Goal: Register for event/course

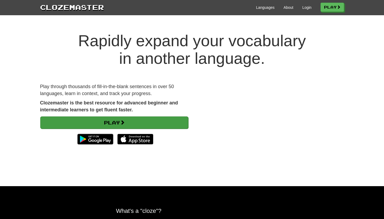
click at [123, 121] on span at bounding box center [122, 122] width 5 height 5
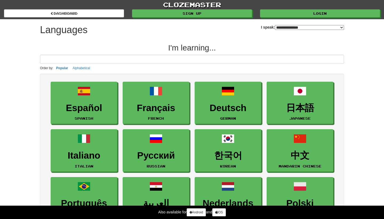
select select "*******"
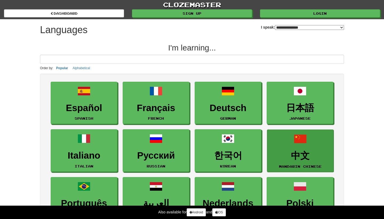
click at [297, 148] on link "中文 Mandarin Chinese" at bounding box center [300, 150] width 67 height 42
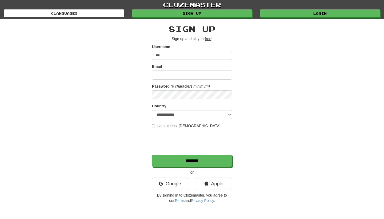
type input "*"
type input "*********"
type input "**********"
click at [158, 127] on label "I am at least 16 years old" at bounding box center [186, 125] width 69 height 5
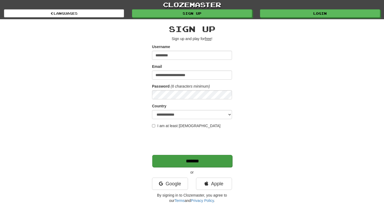
click at [182, 156] on input "*******" at bounding box center [192, 161] width 80 height 12
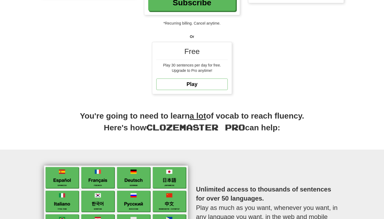
scroll to position [132, 0]
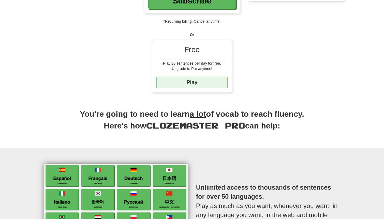
click at [191, 84] on link "Play" at bounding box center [192, 82] width 72 height 11
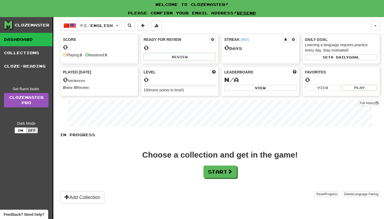
click at [195, 154] on div "Choose a collection and get in the game!" at bounding box center [220, 155] width 156 height 8
click at [7, 48] on link "Collections" at bounding box center [26, 52] width 53 height 13
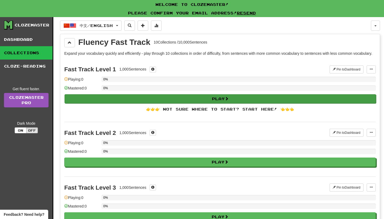
click at [184, 103] on button "Play" at bounding box center [221, 98] width 312 height 9
select select "**"
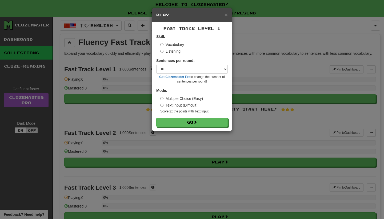
click at [184, 105] on label "Text Input (Difficult)" at bounding box center [178, 104] width 37 height 5
click at [185, 124] on button "Go" at bounding box center [193, 122] width 72 height 9
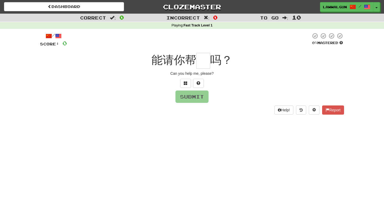
click at [161, 60] on span "能请你帮" at bounding box center [174, 60] width 45 height 13
click at [201, 64] on input "text" at bounding box center [203, 61] width 14 height 16
click at [201, 83] on button at bounding box center [198, 83] width 11 height 9
type input "*"
click at [193, 93] on button "Submit" at bounding box center [192, 97] width 33 height 12
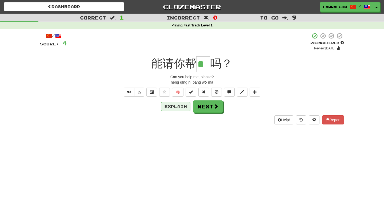
click at [184, 108] on button "Explain" at bounding box center [175, 106] width 29 height 9
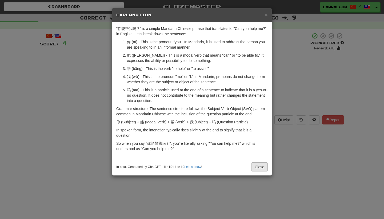
click at [257, 169] on button "Close" at bounding box center [259, 166] width 17 height 9
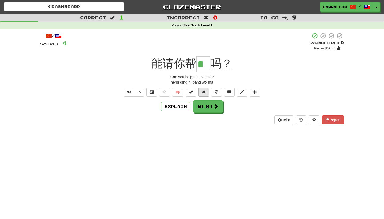
click at [203, 93] on button at bounding box center [203, 92] width 11 height 9
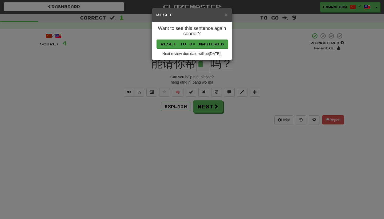
click at [191, 45] on button "Reset to 0% Mastered" at bounding box center [193, 43] width 72 height 9
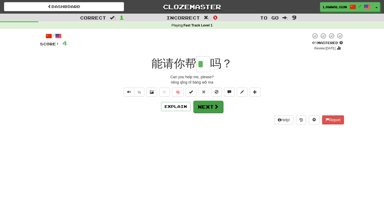
click at [210, 101] on button "Next" at bounding box center [208, 107] width 30 height 12
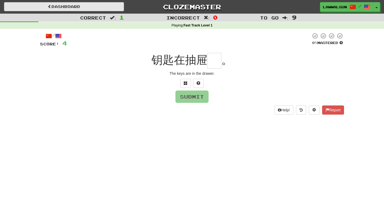
click at [92, 7] on link "Dashboard" at bounding box center [64, 6] width 120 height 9
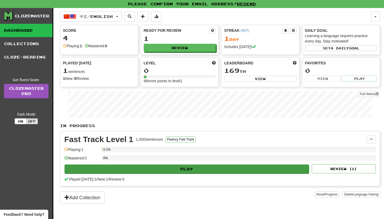
click at [181, 167] on button "Play" at bounding box center [187, 168] width 244 height 9
select select "**"
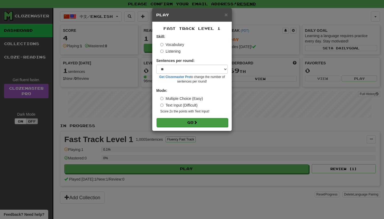
click at [195, 121] on button "Go" at bounding box center [193, 122] width 72 height 9
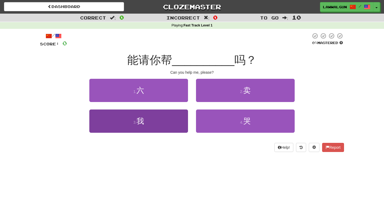
click at [179, 113] on button "3 . 我" at bounding box center [138, 120] width 99 height 23
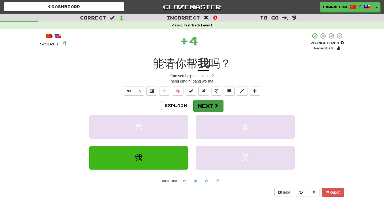
click at [208, 105] on button "Next" at bounding box center [208, 106] width 30 height 12
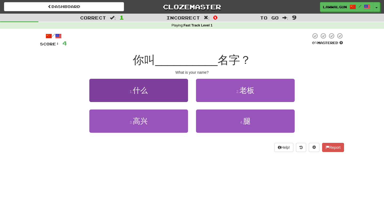
click at [168, 92] on button "1 . 什么" at bounding box center [138, 90] width 99 height 23
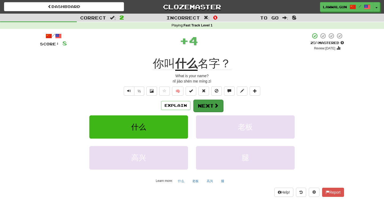
click at [217, 106] on span at bounding box center [216, 105] width 5 height 5
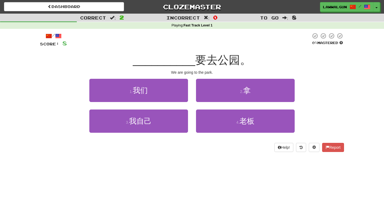
click at [201, 54] on span "要去公园。" at bounding box center [223, 60] width 56 height 13
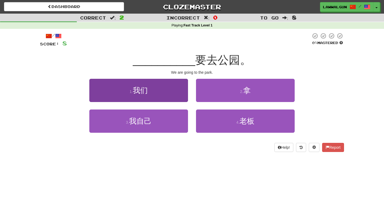
click at [168, 94] on button "1 . 我们" at bounding box center [138, 90] width 99 height 23
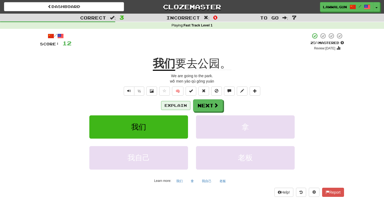
click at [181, 106] on button "Explain" at bounding box center [175, 105] width 29 height 9
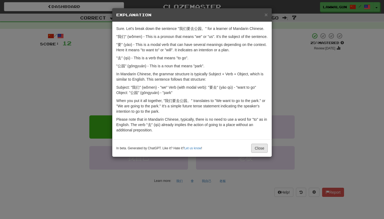
click at [261, 152] on button "Close" at bounding box center [259, 148] width 17 height 9
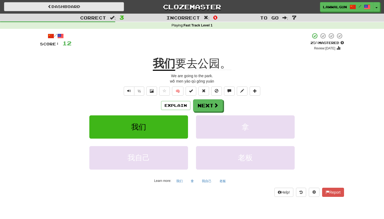
click at [101, 9] on link "Dashboard" at bounding box center [64, 6] width 120 height 9
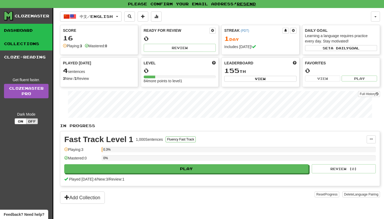
click at [33, 48] on link "Collections" at bounding box center [26, 43] width 53 height 13
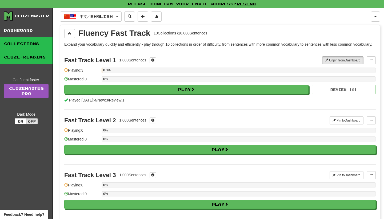
click at [33, 57] on link "Cloze-Reading" at bounding box center [26, 56] width 53 height 13
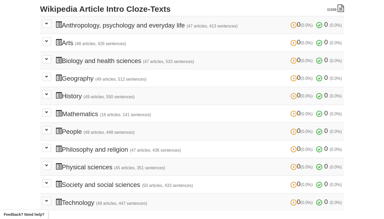
scroll to position [120, 0]
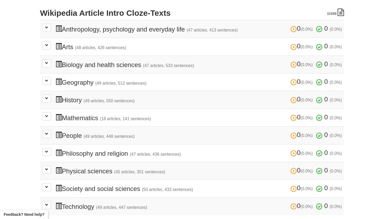
click at [45, 127] on td "0 (0.0%) 0 (0.0%) People (49 articles, 448 sentences) 0 (0.0%) 0 (0.0%) Loading…" at bounding box center [192, 135] width 304 height 18
click at [46, 132] on span at bounding box center [46, 133] width 3 height 3
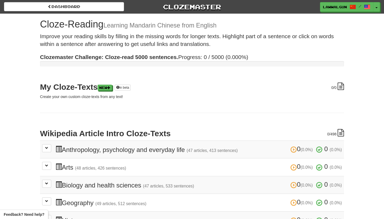
scroll to position [0, 0]
click at [44, 148] on button at bounding box center [46, 148] width 9 height 8
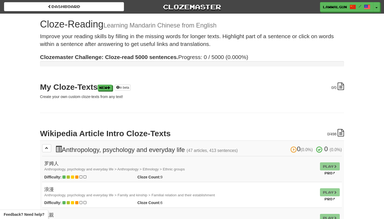
click at [328, 161] on td "Play Pro!" at bounding box center [330, 169] width 24 height 26
click at [328, 162] on td "Play Pro!" at bounding box center [330, 169] width 24 height 26
click at [327, 164] on td "Play Pro!" at bounding box center [330, 169] width 24 height 26
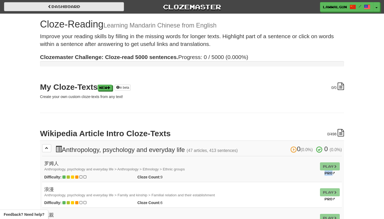
click at [66, 7] on link "Dashboard" at bounding box center [64, 6] width 120 height 9
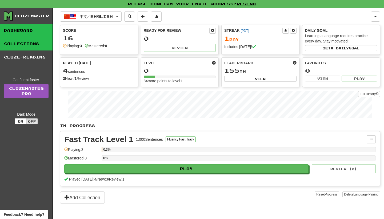
click at [37, 38] on link "Collections" at bounding box center [26, 43] width 53 height 13
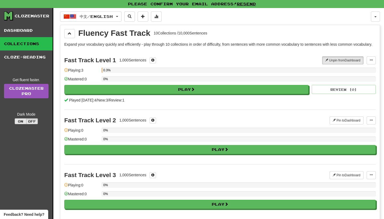
click at [20, 120] on button "On" at bounding box center [21, 121] width 12 height 6
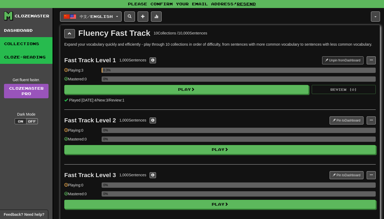
click at [30, 54] on link "Cloze-Reading" at bounding box center [26, 56] width 53 height 13
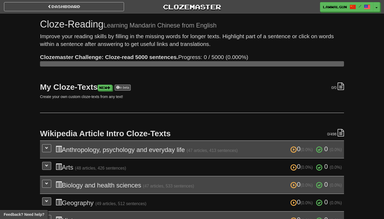
click at [29, 39] on div "Dashboard Clozemaster [GEOGRAPHIC_DATA] / Toggle Dropdown Dashboard Leaderboard…" at bounding box center [192, 170] width 384 height 340
click at [39, 9] on link "Dashboard" at bounding box center [64, 6] width 120 height 9
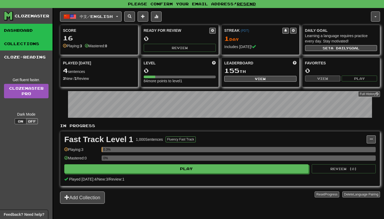
click at [31, 46] on link "Collections" at bounding box center [26, 43] width 53 height 13
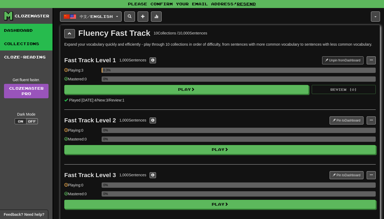
click at [32, 31] on link "Dashboard" at bounding box center [26, 30] width 53 height 13
